Goal: Task Accomplishment & Management: Complete application form

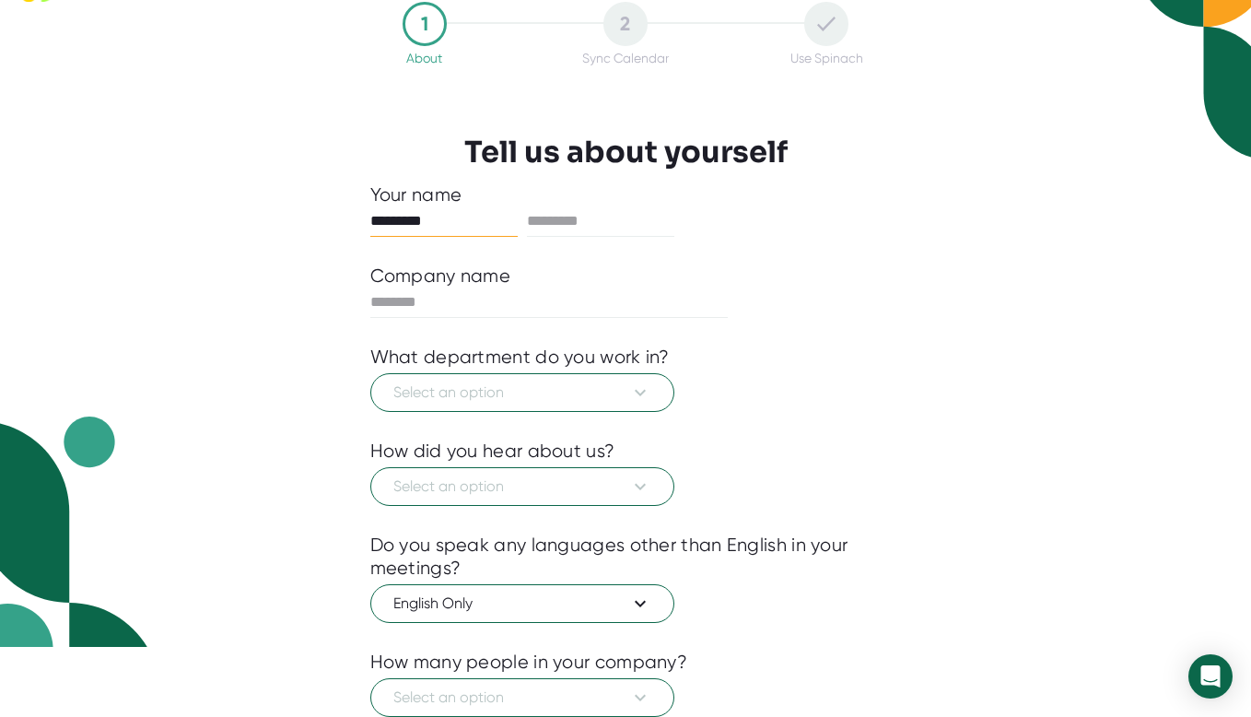
scroll to position [200, 0]
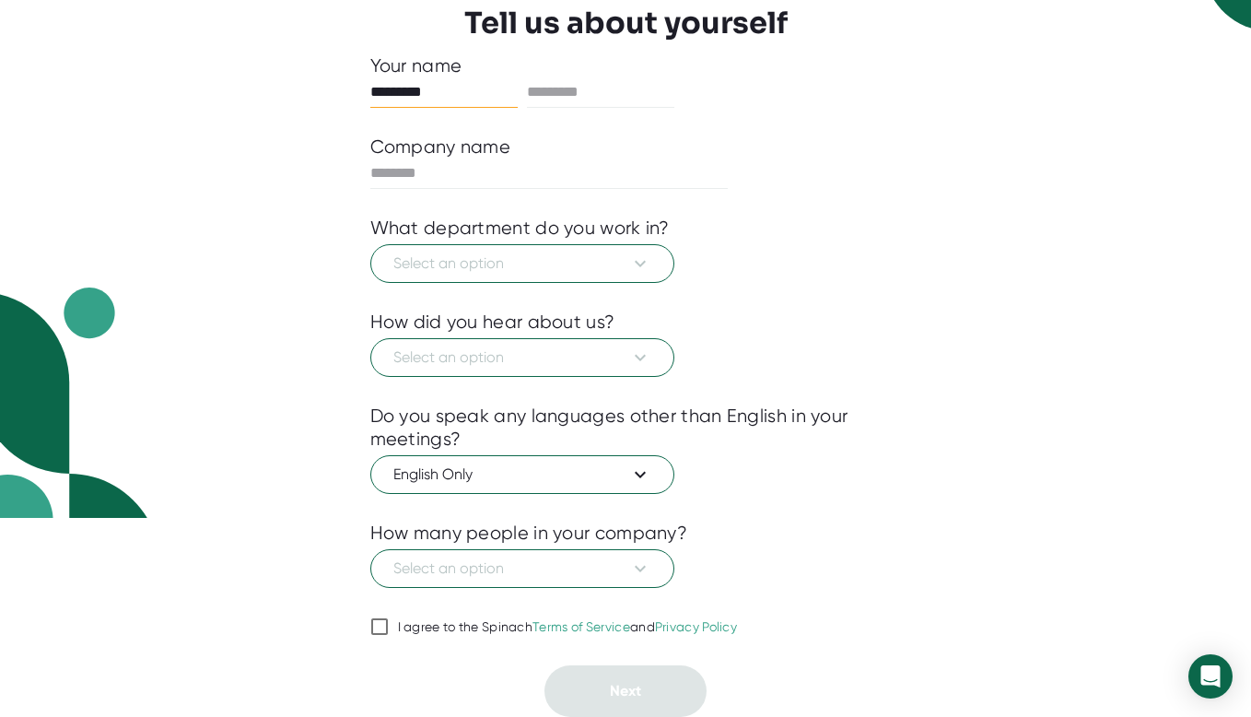
click at [782, 553] on div "Select an option" at bounding box center [625, 565] width 511 height 43
click at [374, 636] on input "I agree to the Spinach Terms of Service and Privacy Policy" at bounding box center [379, 626] width 18 height 22
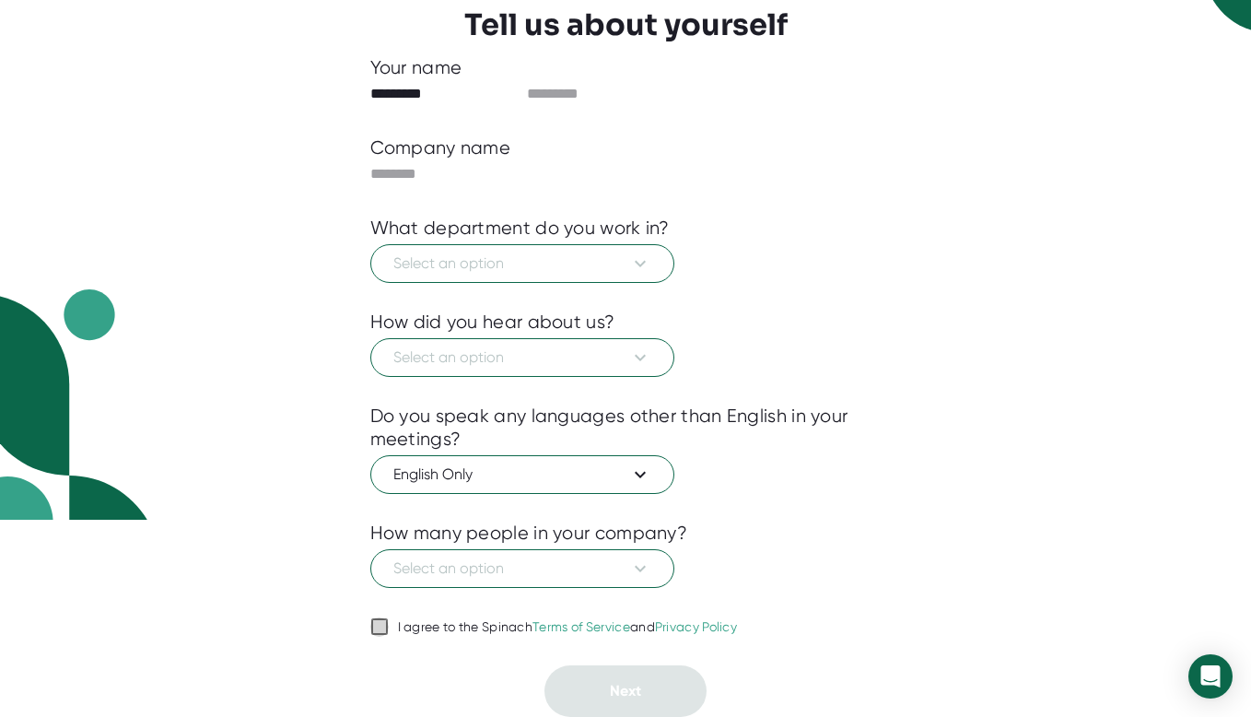
checkbox input "true"
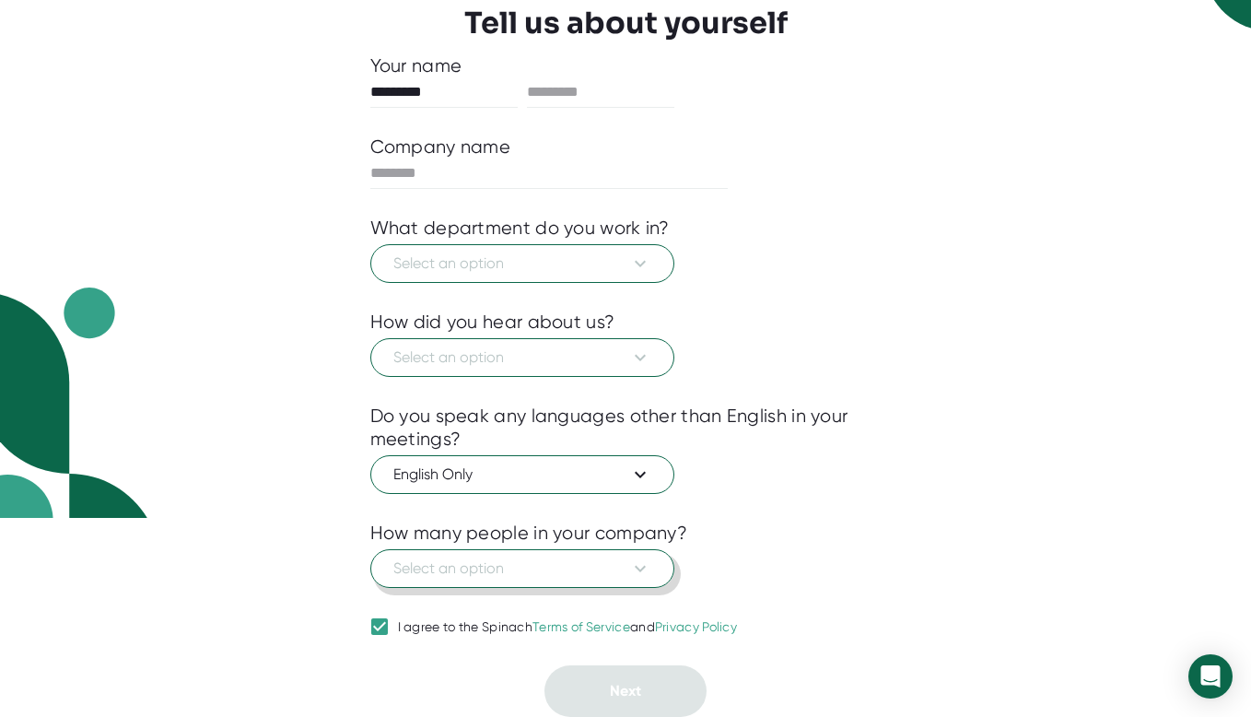
click at [591, 580] on button "Select an option" at bounding box center [522, 568] width 304 height 39
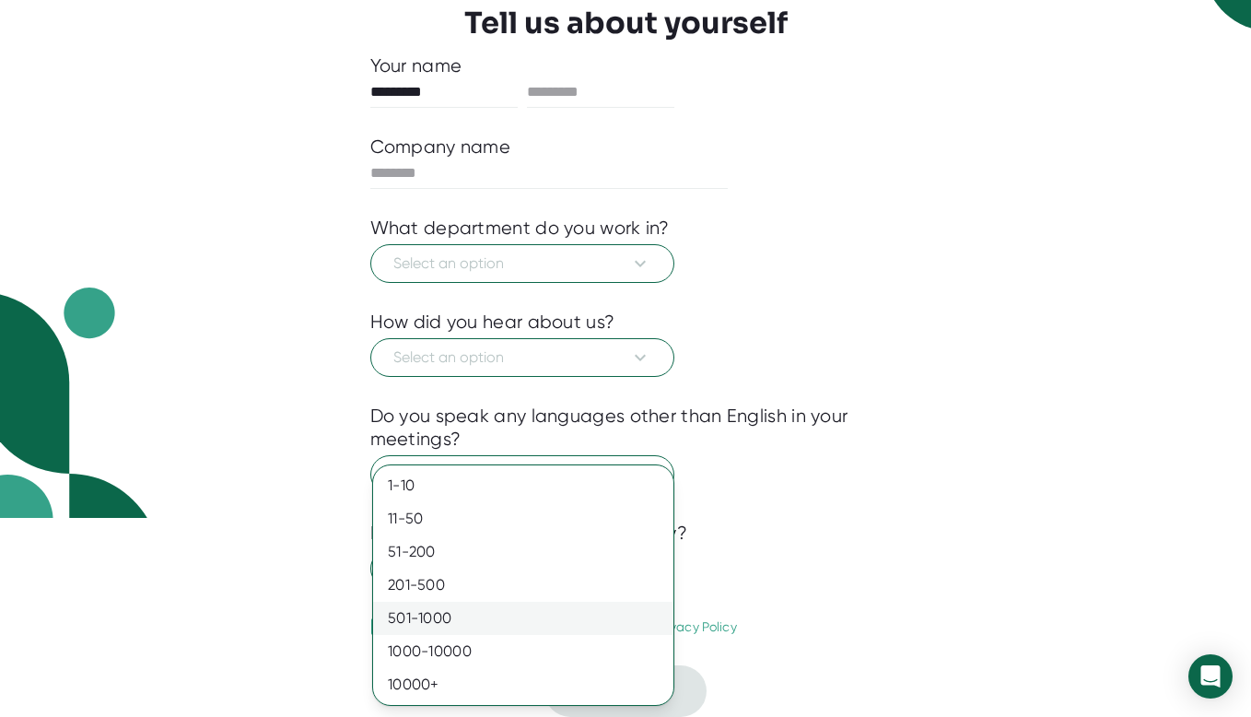
click at [564, 623] on div "501-1000" at bounding box center [523, 617] width 300 height 33
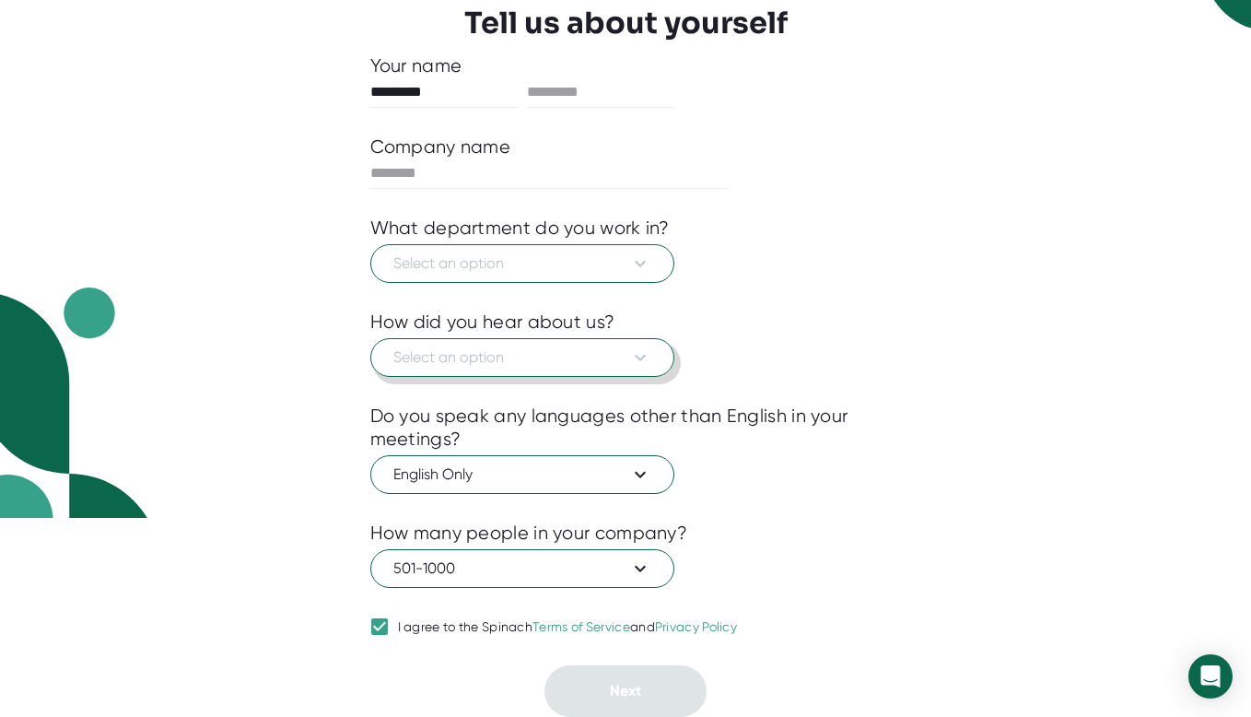
click at [565, 355] on span "Select an option" at bounding box center [522, 357] width 258 height 22
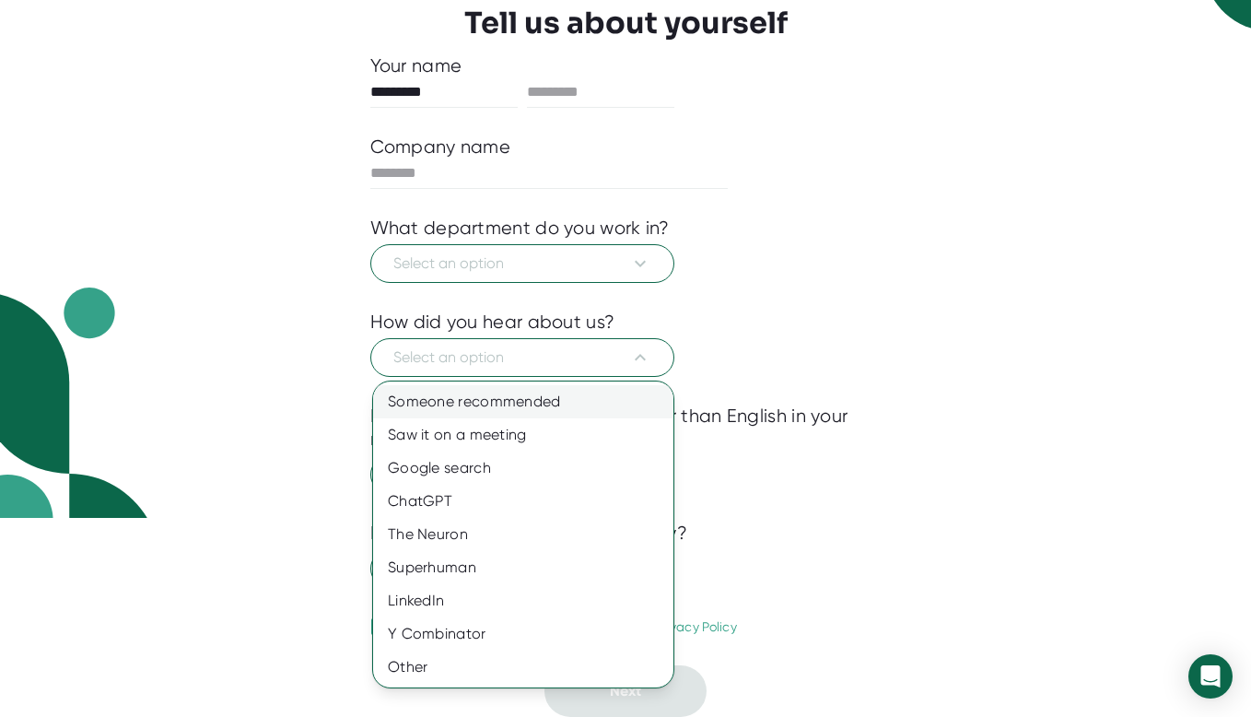
click at [564, 413] on div "Someone recommended" at bounding box center [523, 401] width 300 height 33
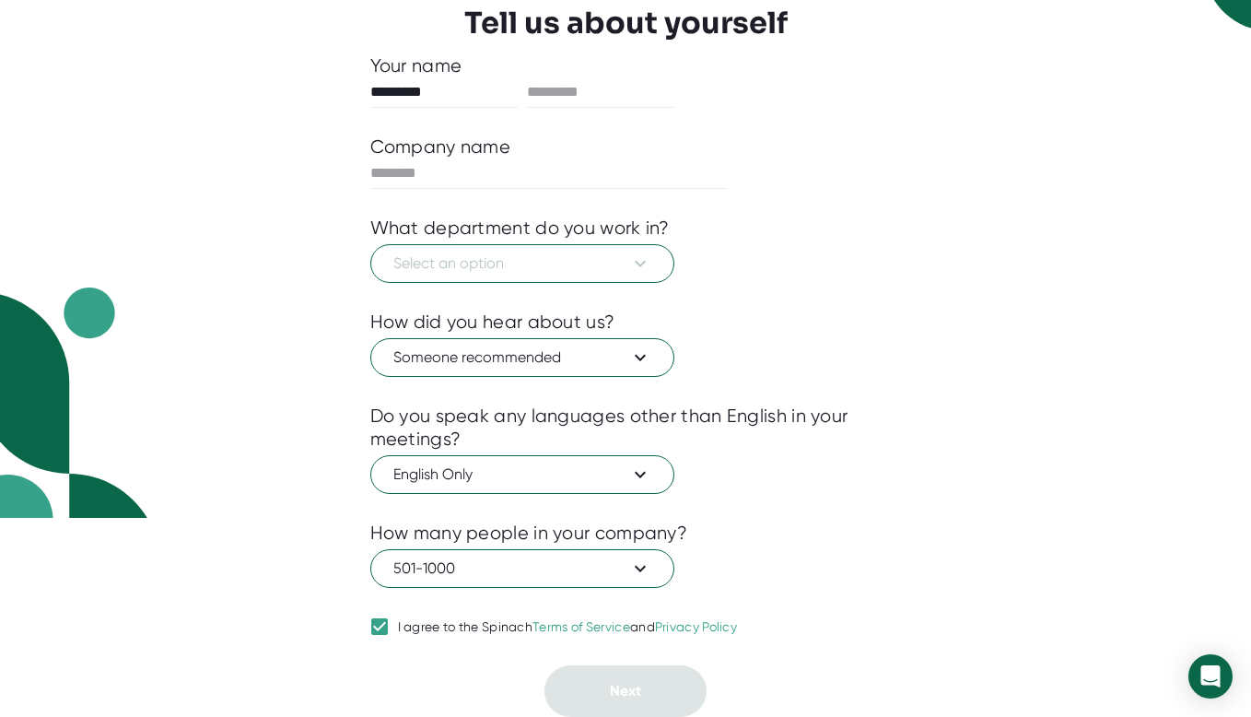
click at [573, 283] on div at bounding box center [625, 297] width 511 height 28
click at [573, 275] on button "Select an option" at bounding box center [522, 263] width 304 height 39
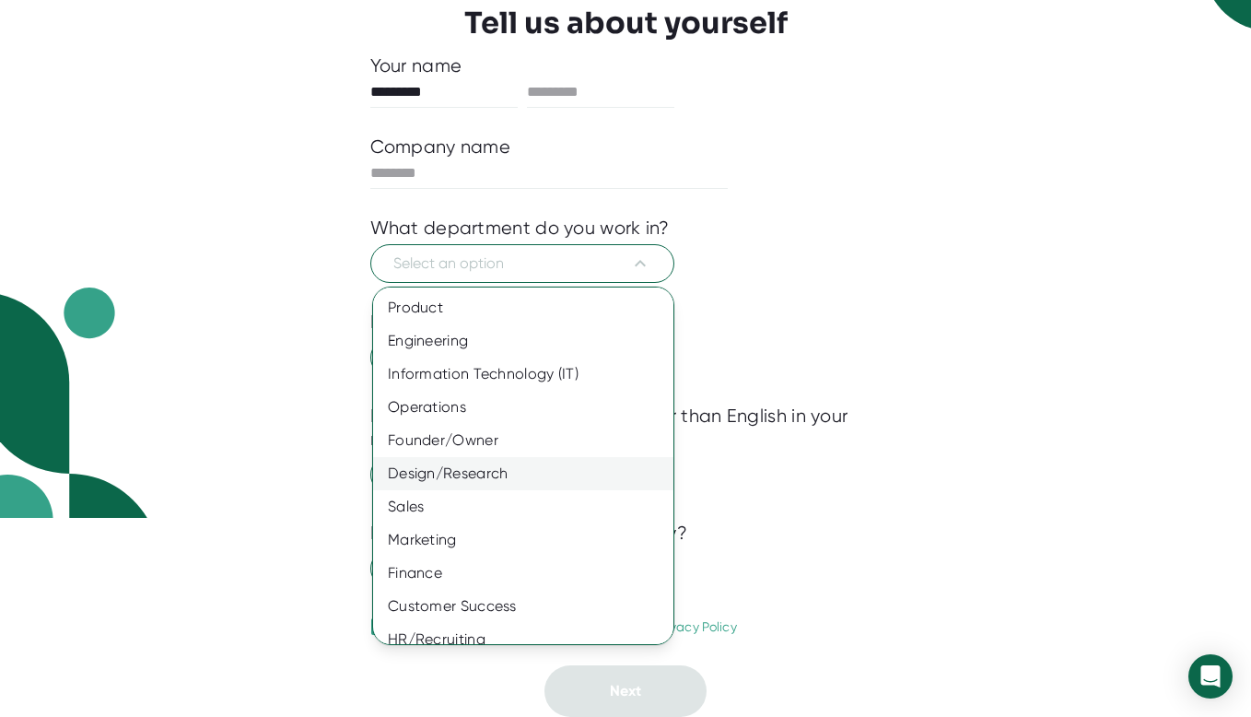
scroll to position [82, 0]
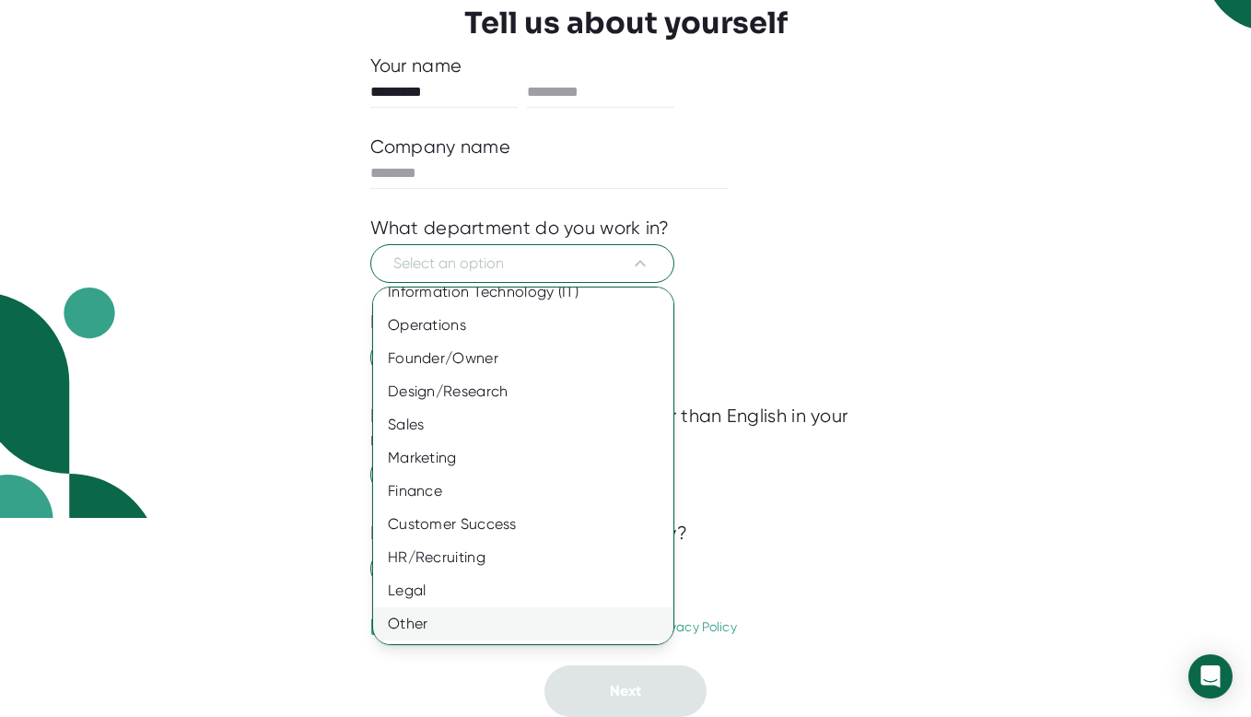
click at [461, 624] on div "Other" at bounding box center [523, 623] width 300 height 33
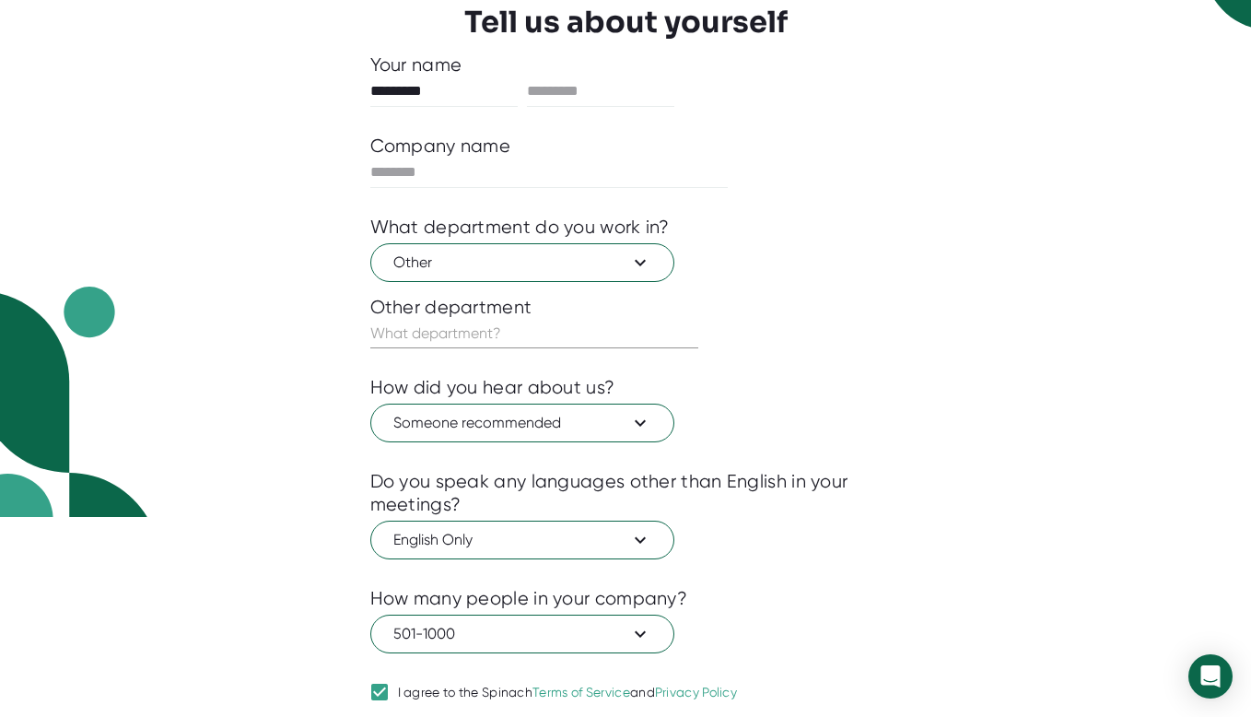
click at [564, 338] on input "text" at bounding box center [534, 333] width 328 height 29
type input "none of ur biz"
click at [830, 429] on div "Someone recommended" at bounding box center [625, 420] width 511 height 43
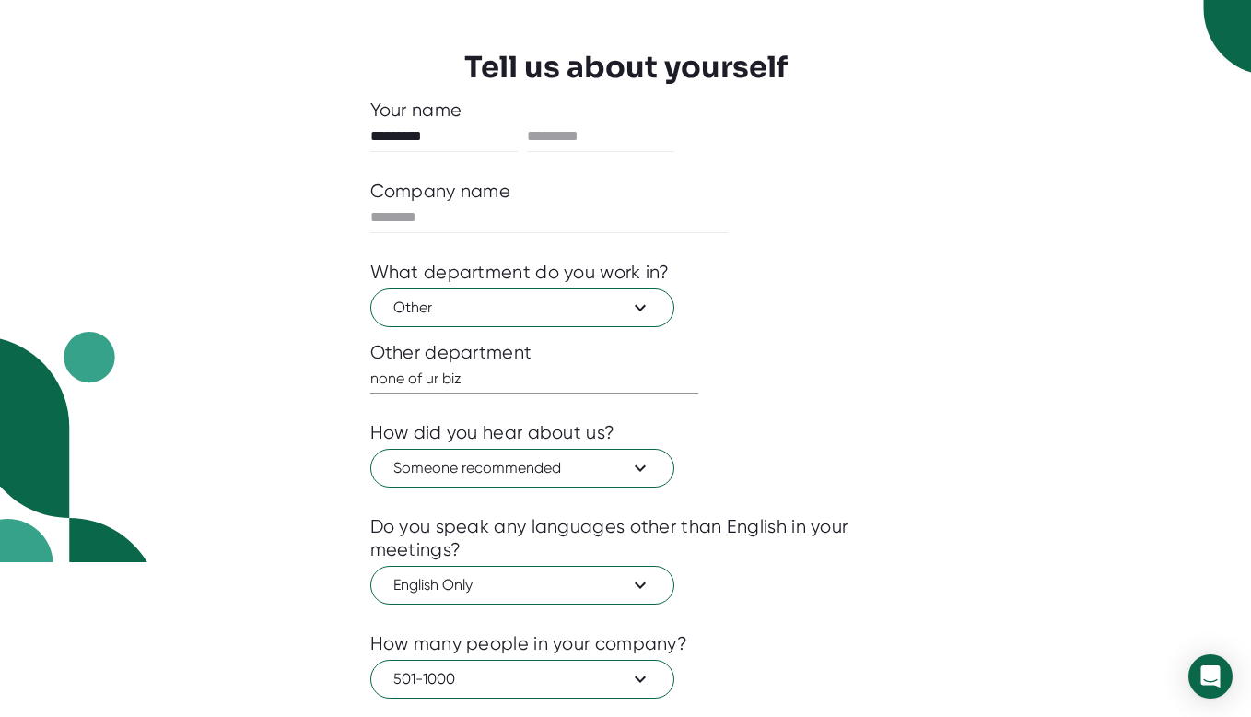
scroll to position [127, 0]
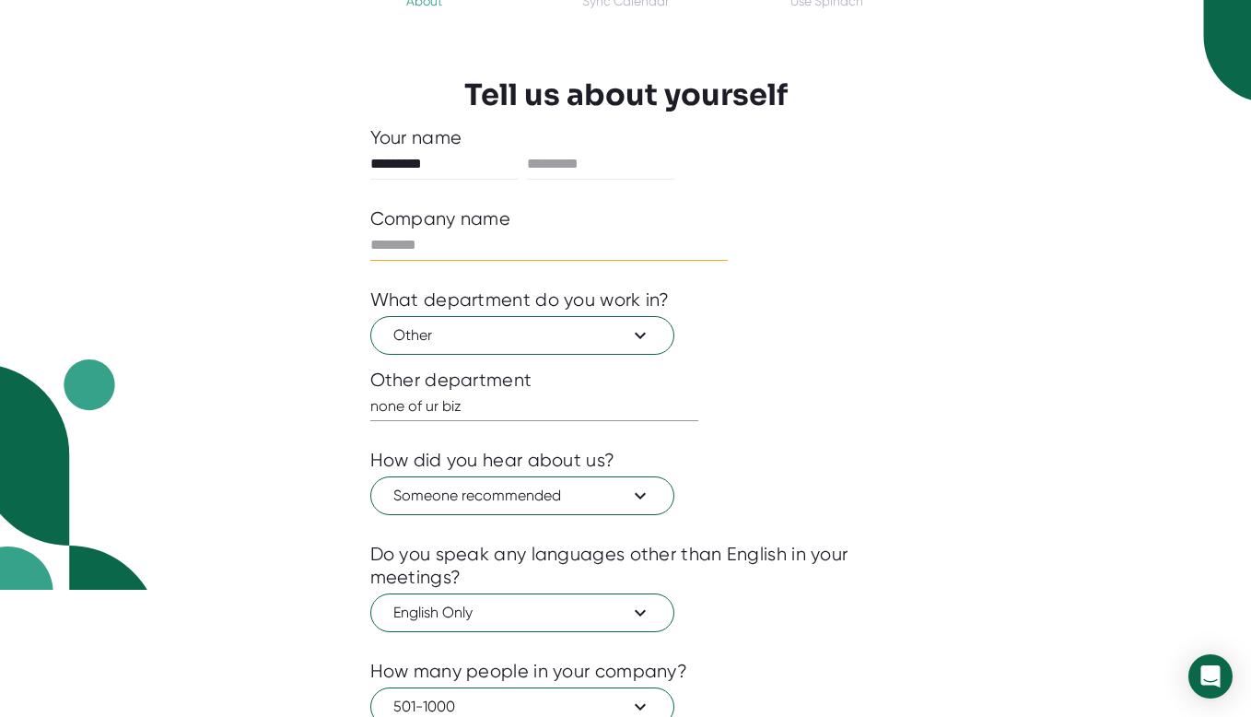
click at [514, 239] on input "text" at bounding box center [549, 244] width 358 height 29
type input "*****"
click at [604, 156] on input "text" at bounding box center [600, 163] width 147 height 29
type input "*****"
click at [840, 258] on div "*****" at bounding box center [625, 245] width 511 height 30
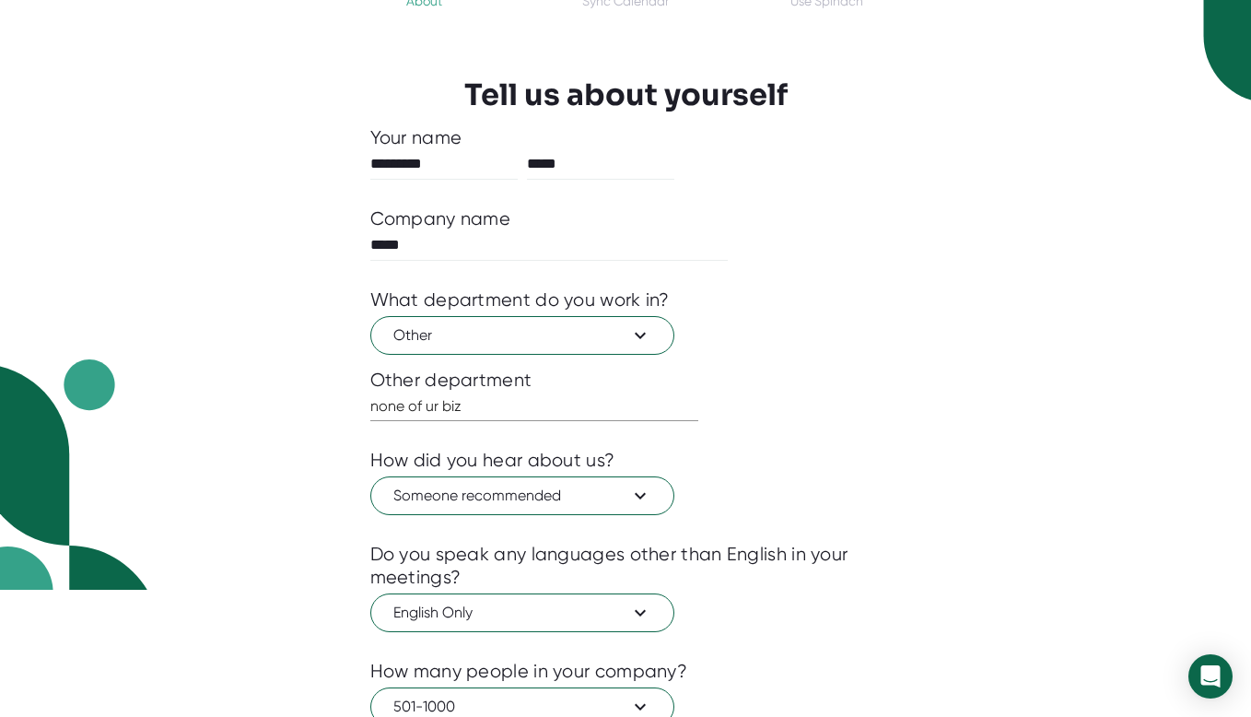
scroll to position [266, 0]
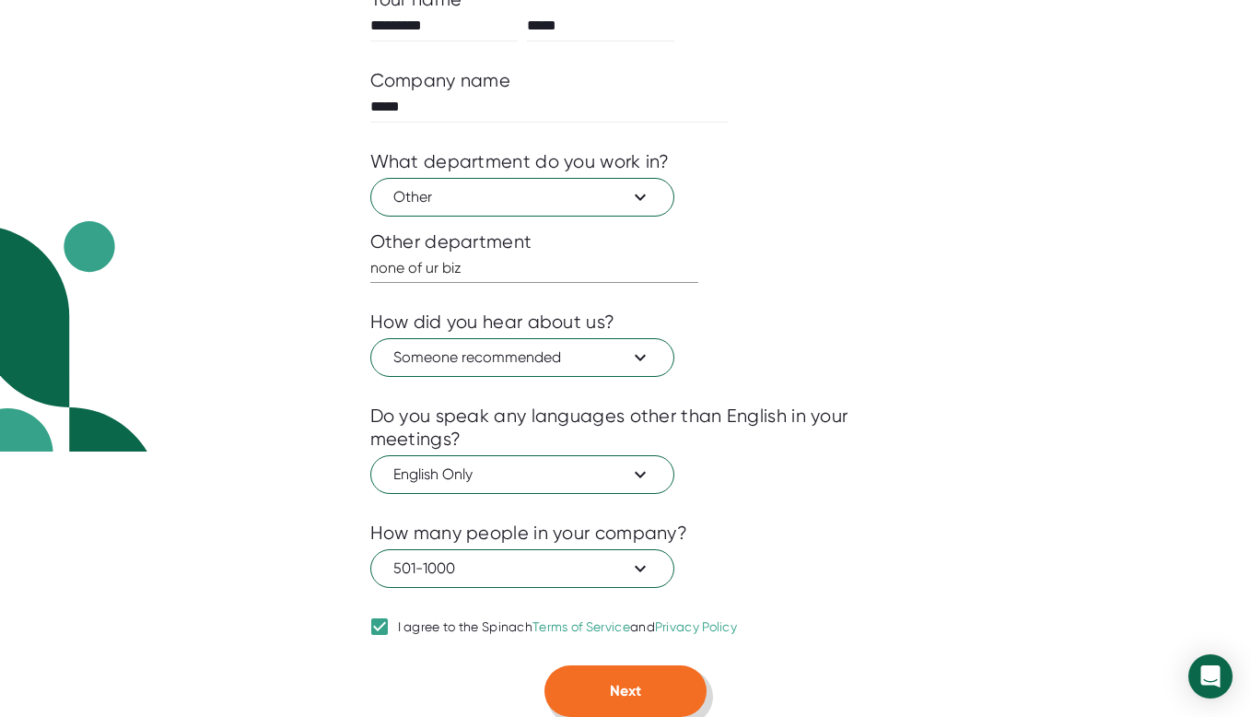
click at [613, 681] on button "Next" at bounding box center [625, 691] width 162 height 52
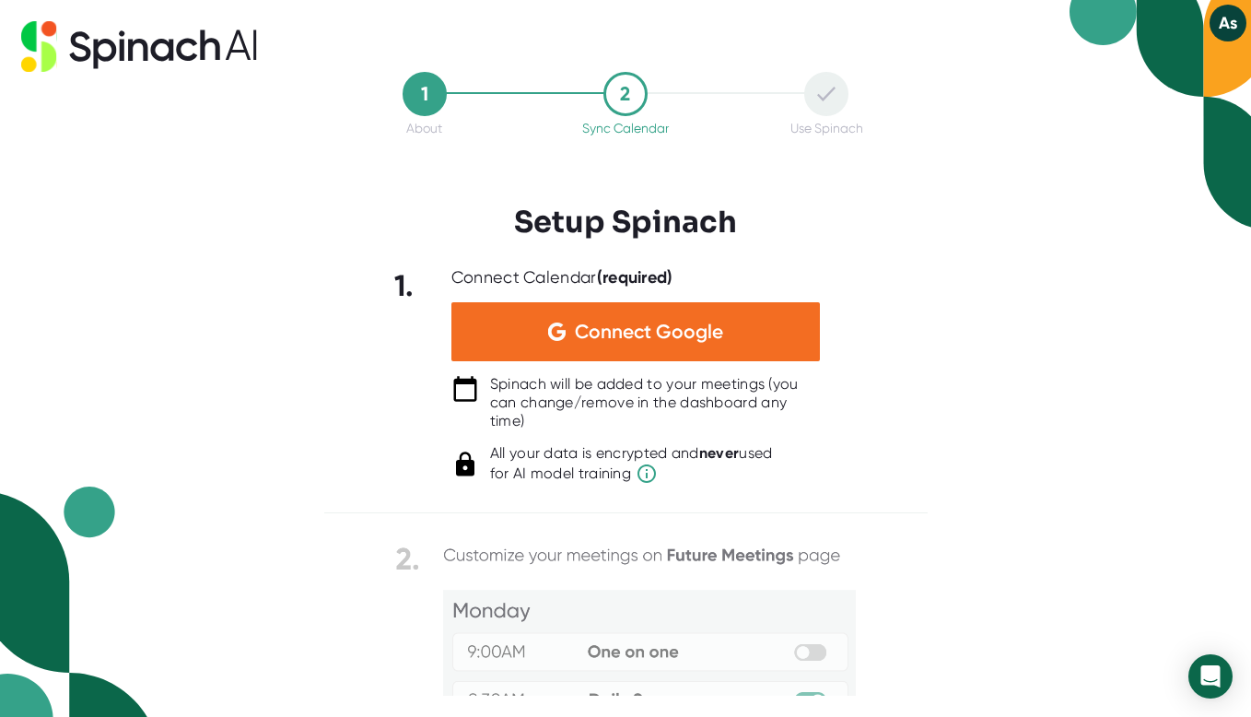
scroll to position [0, 0]
